Goal: Transaction & Acquisition: Purchase product/service

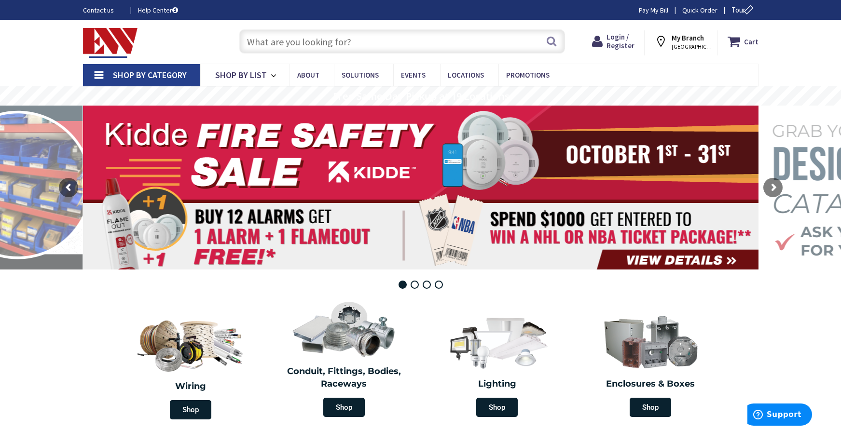
click at [820, 43] on div "Skip to Content Toggle Nav Search Cart My Cart Close" at bounding box center [420, 42] width 841 height 44
click at [323, 41] on input "text" at bounding box center [402, 41] width 326 height 24
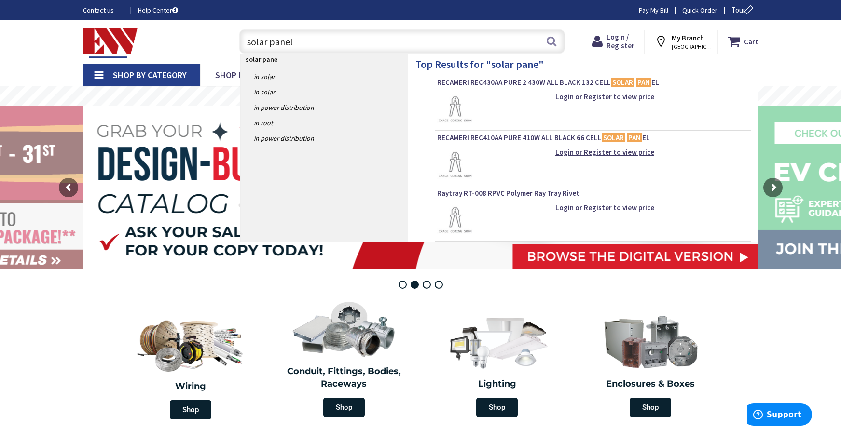
type input "solar panels"
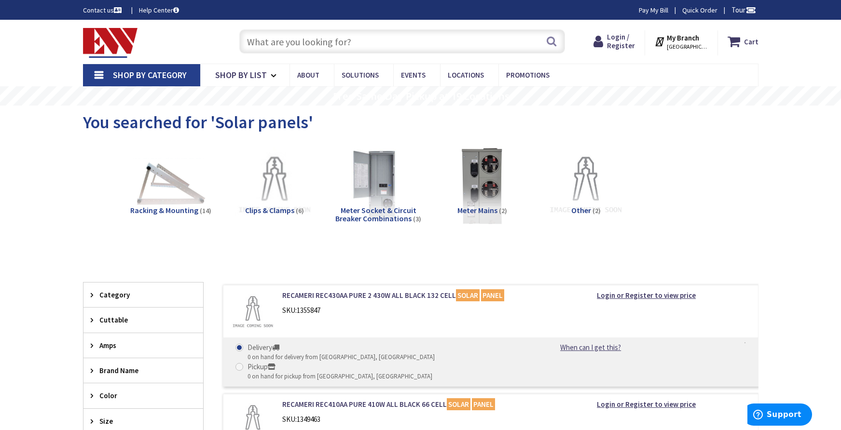
click at [590, 209] on span "Other" at bounding box center [581, 211] width 20 height 10
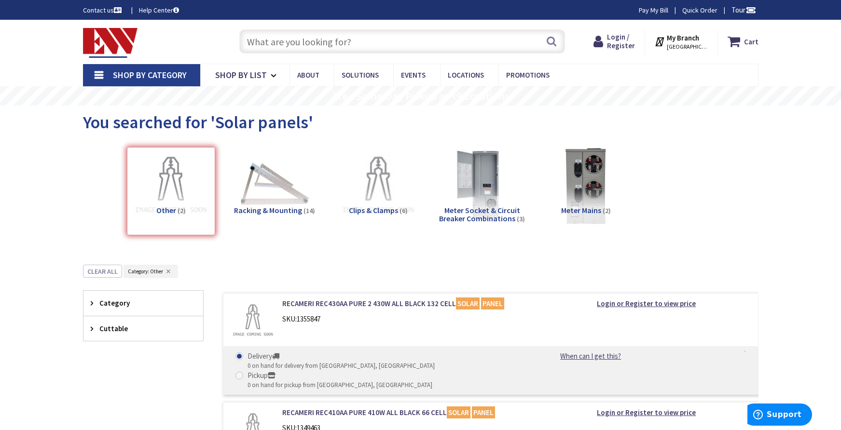
click at [92, 302] on icon at bounding box center [94, 303] width 7 height 7
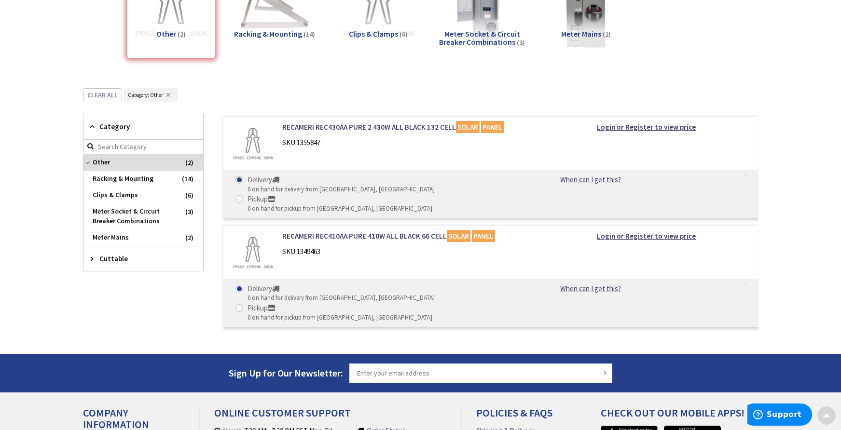
scroll to position [193, 0]
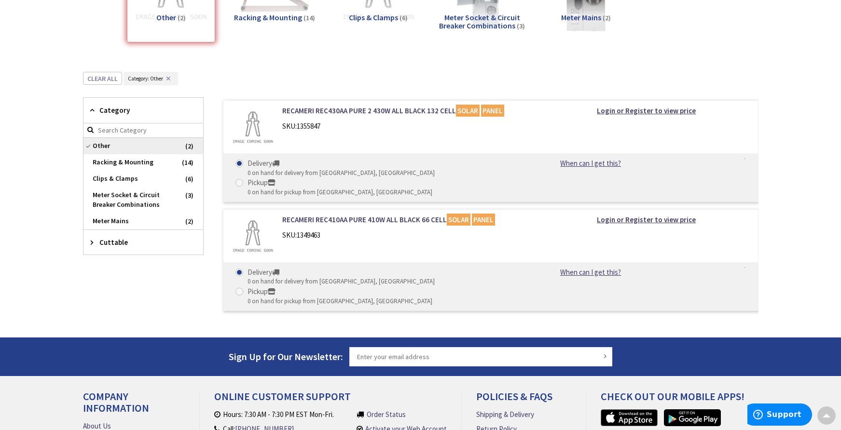
click at [88, 144] on span "Other" at bounding box center [143, 146] width 120 height 16
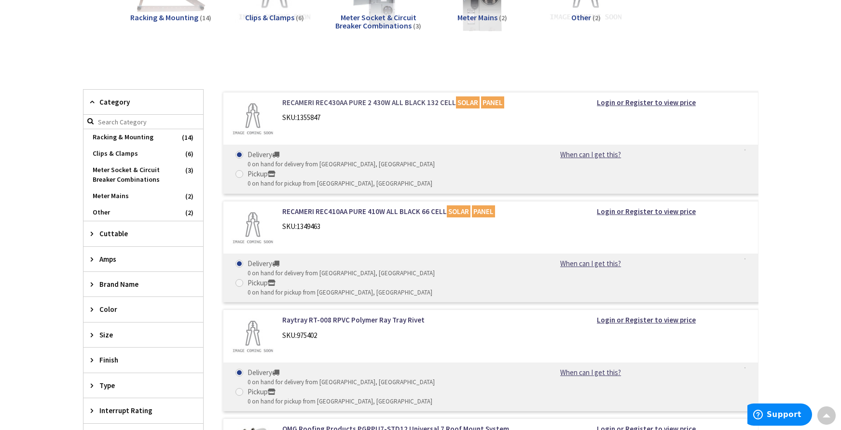
click at [366, 103] on link "RECAMERI REC430AA PURE 2 430W ALL BLACK 132 CELL SOLAR PANEL" at bounding box center [405, 102] width 246 height 10
